Goal: Information Seeking & Learning: Learn about a topic

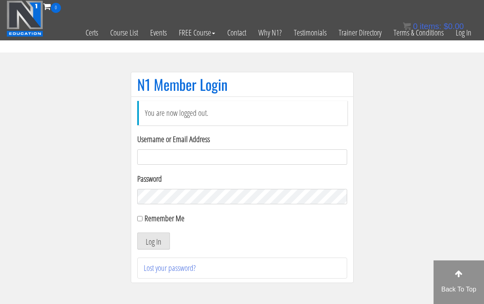
type input "[EMAIL_ADDRESS][DOMAIN_NAME]"
click at [153, 241] on button "Log In" at bounding box center [153, 241] width 33 height 17
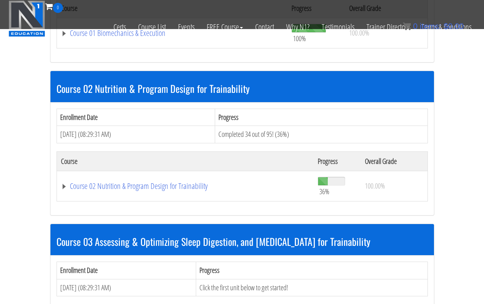
scroll to position [343, 0]
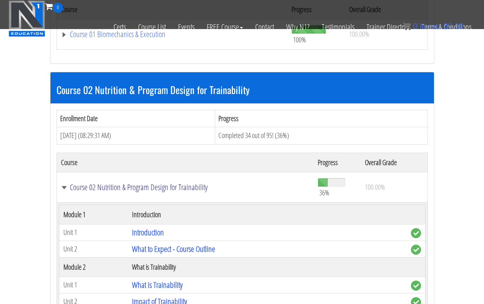
click at [203, 185] on link "Course 02 Nutrition & Program Design for Trainability" at bounding box center [185, 187] width 249 height 8
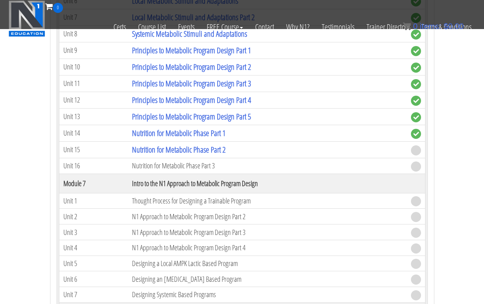
scroll to position [1102, 0]
click at [175, 152] on link "Nutrition for Metabolic Phase Part 2" at bounding box center [179, 149] width 94 height 11
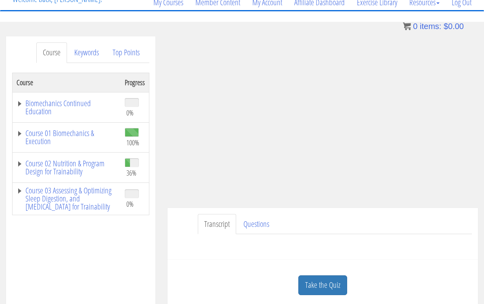
scroll to position [71, 0]
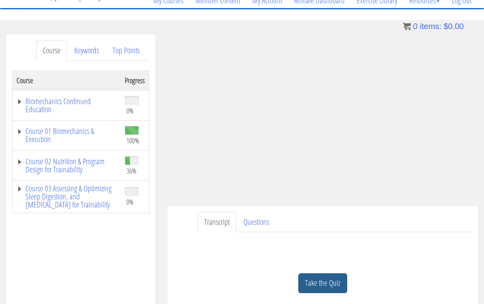
click at [315, 277] on link "Take the Quiz" at bounding box center [322, 283] width 49 height 20
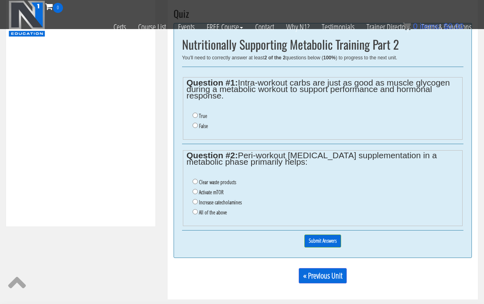
scroll to position [286, 0]
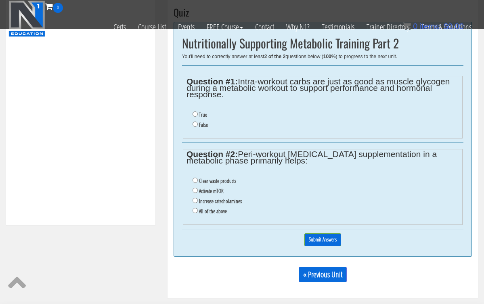
click at [195, 122] on input "False" at bounding box center [195, 124] width 5 height 5
radio input "true"
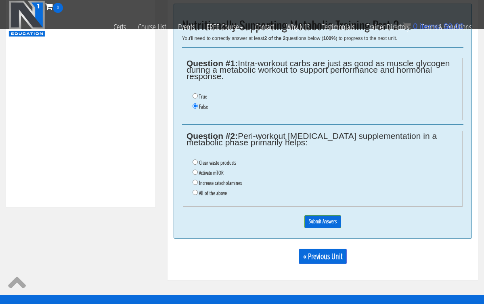
scroll to position [305, 0]
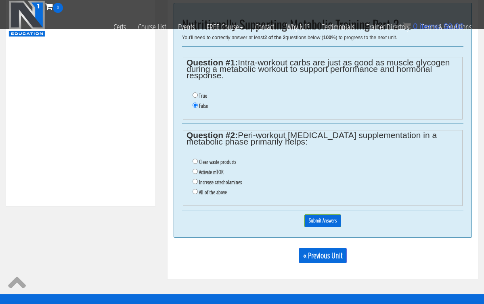
click at [195, 159] on input "Clear waste products" at bounding box center [195, 161] width 5 height 5
radio input "true"
click at [312, 215] on input "Submit Answers" at bounding box center [323, 220] width 37 height 13
click at [312, 215] on div "0% Submit Answers" at bounding box center [323, 220] width 282 height 21
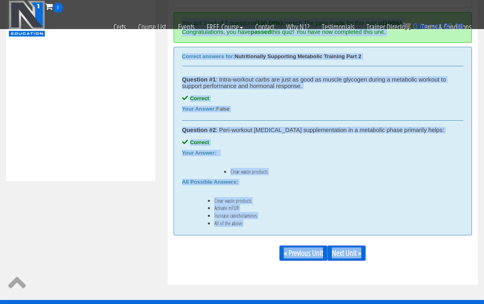
scroll to position [331, 0]
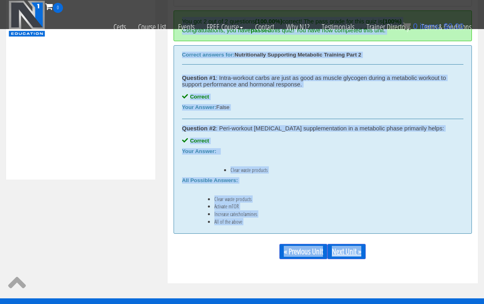
click at [346, 250] on link "Next Unit »" at bounding box center [347, 251] width 38 height 15
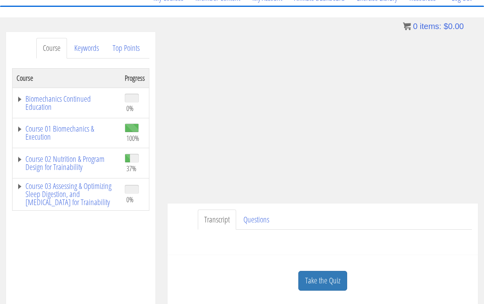
scroll to position [75, 0]
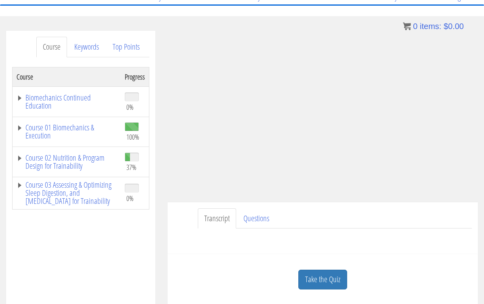
click at [333, 268] on div "Take the Quiz" at bounding box center [323, 279] width 298 height 39
click at [332, 274] on link "Take the Quiz" at bounding box center [322, 280] width 49 height 20
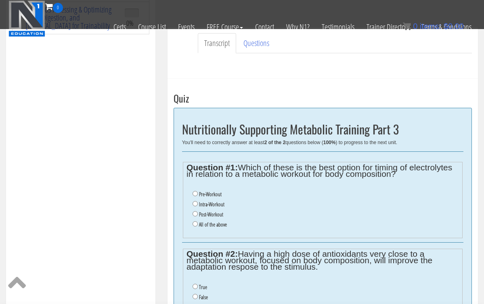
scroll to position [200, 0]
click at [195, 211] on input "Post-Workout" at bounding box center [195, 213] width 5 height 5
radio input "true"
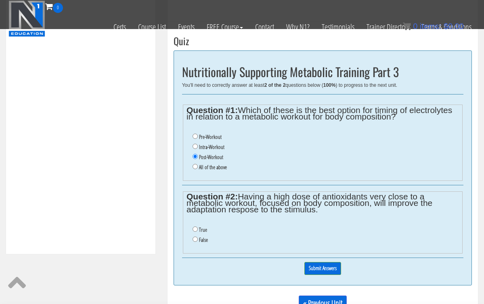
scroll to position [257, 0]
click at [195, 236] on input "False" at bounding box center [195, 238] width 5 height 5
radio input "true"
click at [328, 262] on input "Submit Answers" at bounding box center [323, 268] width 37 height 13
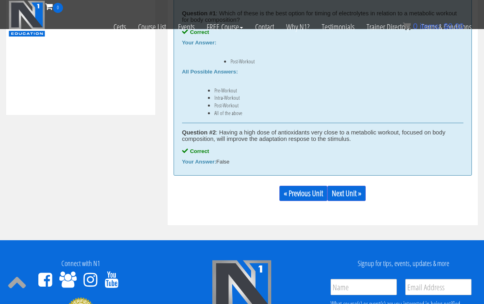
scroll to position [397, 0]
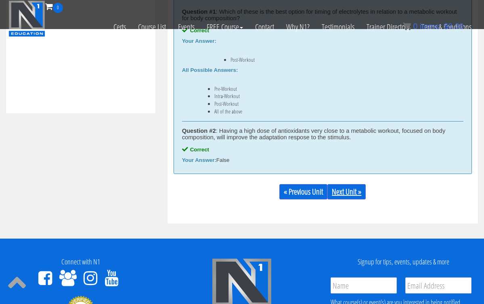
click at [349, 193] on link "Next Unit »" at bounding box center [347, 191] width 38 height 15
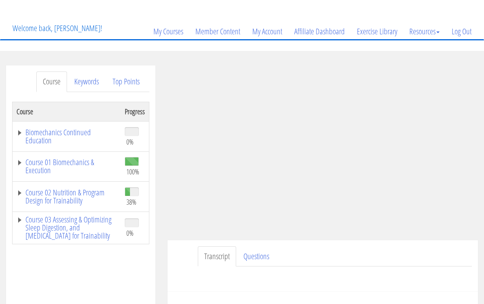
scroll to position [53, 0]
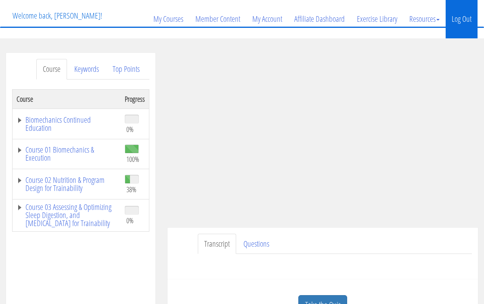
click at [460, 26] on link "Log Out" at bounding box center [462, 19] width 32 height 39
click at [460, 19] on link "Log Out" at bounding box center [462, 19] width 32 height 39
